Goal: Task Accomplishment & Management: Complete application form

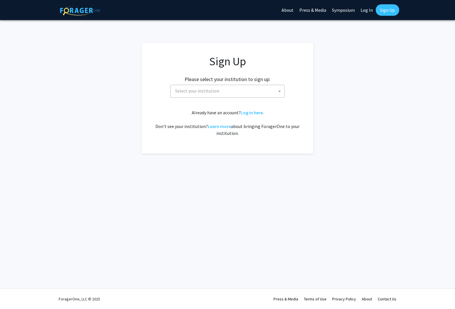
click at [236, 88] on span "Select your institution" at bounding box center [229, 91] width 112 height 12
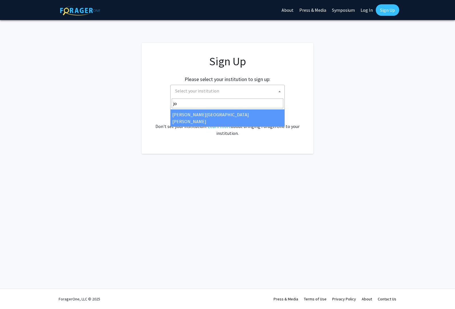
type input "jo"
select select "1"
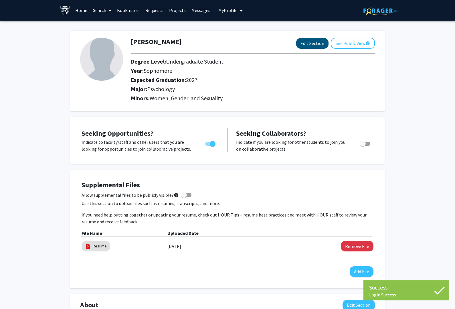
click at [308, 45] on button "Edit Section" at bounding box center [312, 43] width 32 height 11
select select "sophomore"
select select "2027"
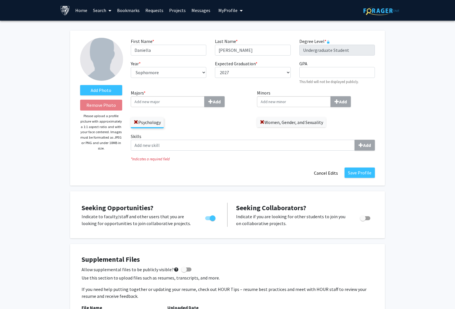
click at [160, 98] on input "Majors * Add" at bounding box center [168, 101] width 74 height 11
type input "soci"
click at [142, 121] on span "Soci" at bounding box center [138, 123] width 8 height 6
click at [142, 107] on input "soci" at bounding box center [168, 101] width 74 height 11
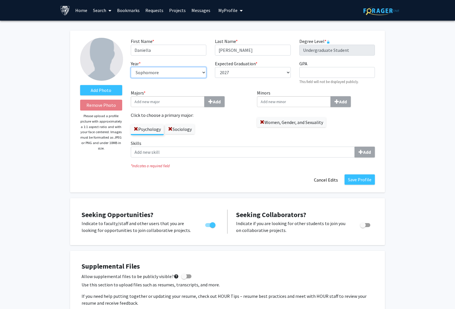
select select "junior"
click at [92, 93] on label "Add Photo" at bounding box center [101, 90] width 42 height 10
click at [0, 0] on input "Add Photo" at bounding box center [0, 0] width 0 height 0
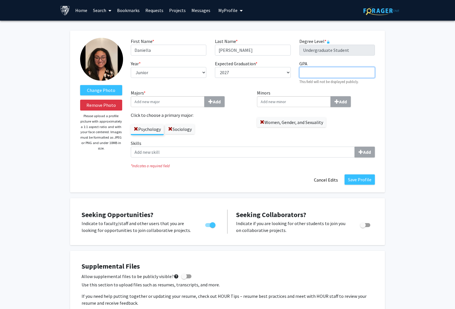
click at [323, 72] on input "GPA required" at bounding box center [337, 72] width 76 height 11
type input "3.65"
click at [359, 182] on button "Save Profile" at bounding box center [360, 179] width 30 height 10
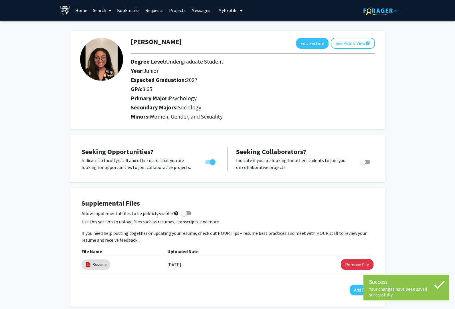
click at [100, 11] on link "Search" at bounding box center [102, 10] width 24 height 20
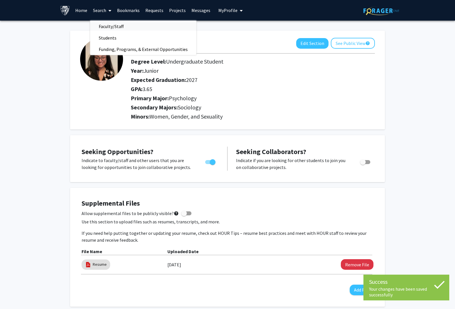
click at [106, 28] on span "Faculty/Staff" at bounding box center [111, 26] width 42 height 11
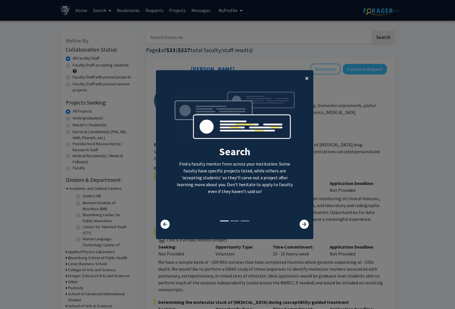
click at [308, 82] on span "×" at bounding box center [307, 78] width 4 height 9
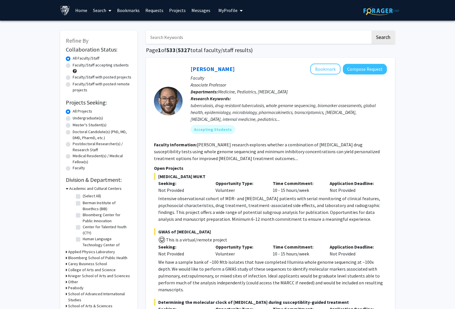
click at [79, 115] on label "Undergraduate(s)" at bounding box center [88, 118] width 30 height 6
click at [76, 115] on input "Undergraduate(s)" at bounding box center [75, 117] width 4 height 4
radio input "true"
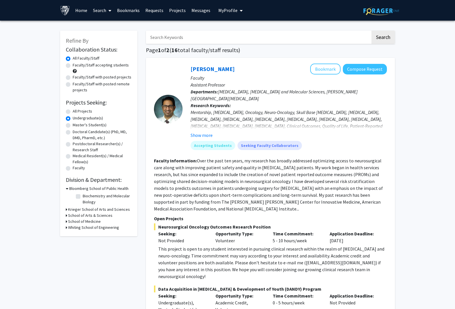
click at [63, 211] on div "Refine By Collaboration Status: Collaboration Status All Faculty/Staff Collabor…" at bounding box center [98, 133] width 77 height 205
click at [71, 213] on h3 "School of Arts & Sciences" at bounding box center [90, 215] width 44 height 6
click at [87, 208] on h3 "Krieger School of Arts and Sciences" at bounding box center [99, 209] width 62 height 6
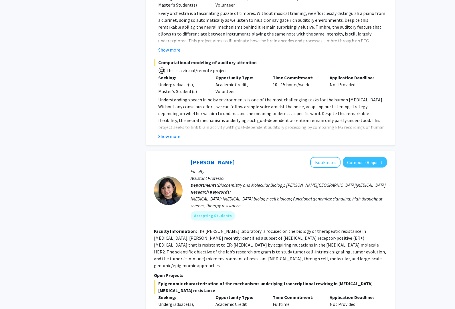
scroll to position [2410, 0]
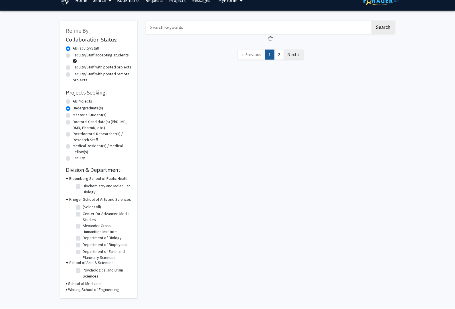
scroll to position [10, 0]
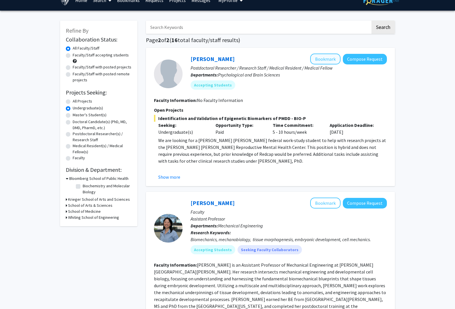
click at [320, 63] on button "Bookmark" at bounding box center [325, 59] width 30 height 11
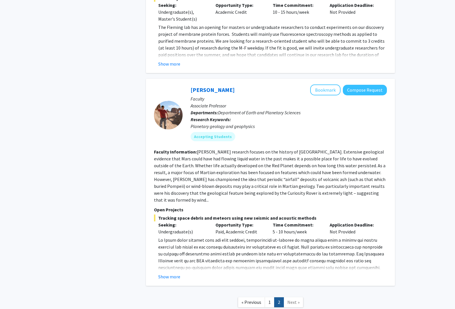
scroll to position [1024, 0]
click at [247, 297] on link "« Previous" at bounding box center [251, 302] width 27 height 10
